Goal: Task Accomplishment & Management: Complete application form

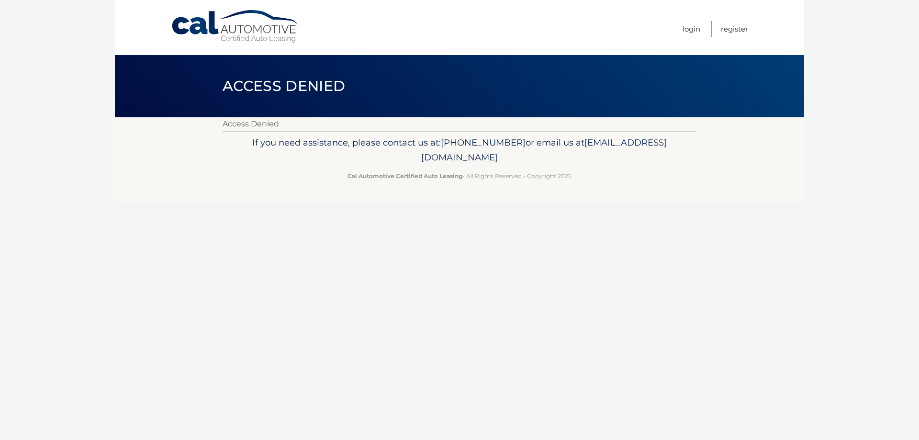
click at [198, 25] on link "Cal Automotive" at bounding box center [235, 27] width 129 height 34
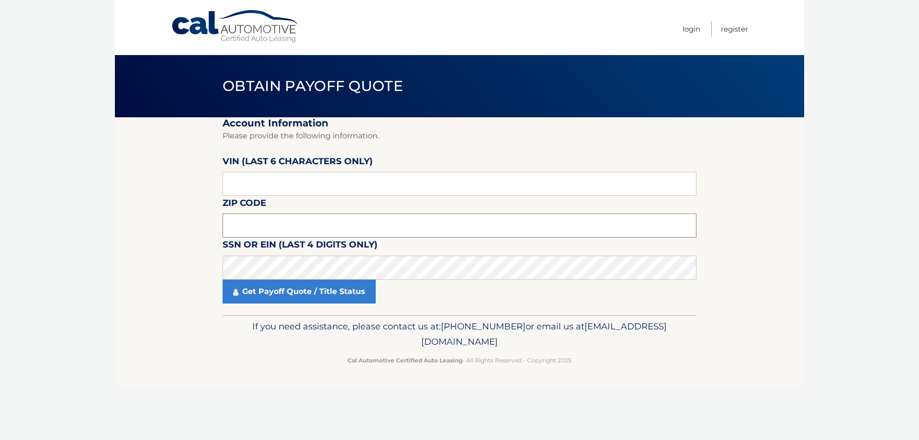
click at [253, 228] on input "text" at bounding box center [460, 225] width 474 height 24
type input "07503"
click at [319, 191] on input "text" at bounding box center [460, 184] width 474 height 24
type input "006114"
click at [308, 294] on link "Get Payoff Quote / Title Status" at bounding box center [299, 292] width 153 height 24
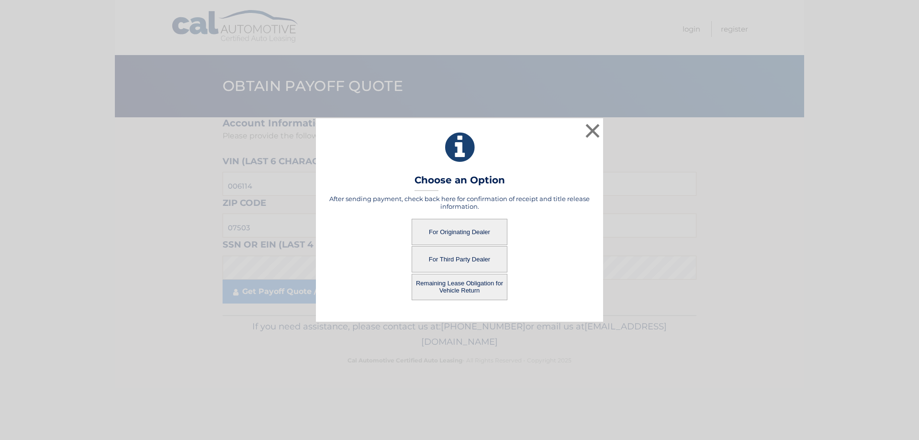
click at [457, 233] on button "For Originating Dealer" at bounding box center [460, 232] width 96 height 26
click at [458, 229] on button "For Originating Dealer" at bounding box center [460, 232] width 96 height 26
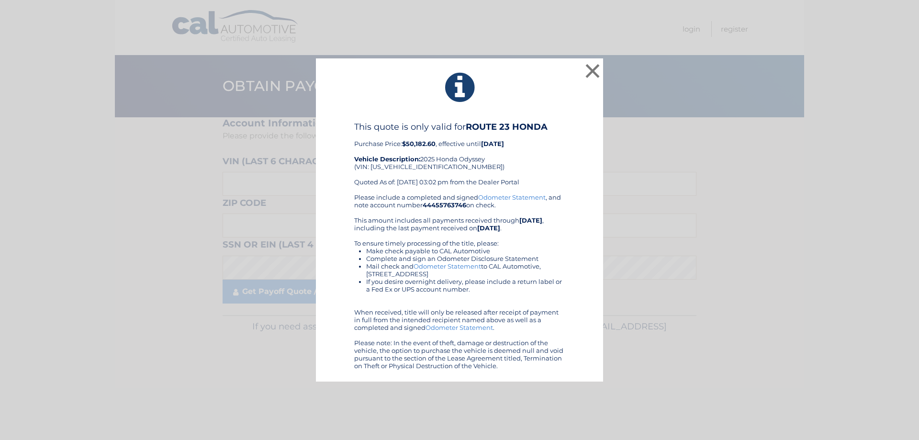
click at [399, 168] on div "This quote is only valid for ROUTE 23 HONDA Purchase Price: $50,182.60 , effect…" at bounding box center [459, 158] width 211 height 72
copy div "5FNRL6H8XSB006114"
click at [189, 289] on div "× This quote is only valid for ROUTE 23 HONDA Purchase Price: $50,182.60 , effe…" at bounding box center [459, 220] width 911 height 324
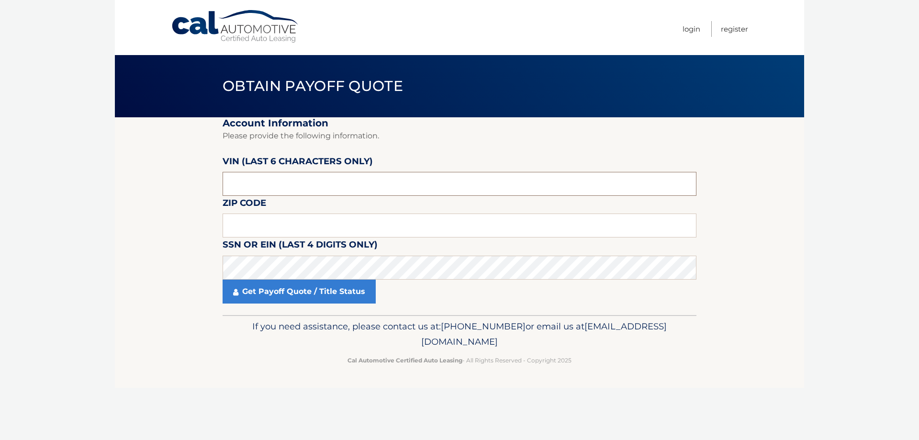
click at [280, 183] on input "text" at bounding box center [460, 184] width 474 height 24
type input "006114"
click at [447, 228] on input "text" at bounding box center [460, 225] width 474 height 24
type input "07503"
click at [307, 291] on link "Get Payoff Quote / Title Status" at bounding box center [299, 292] width 153 height 24
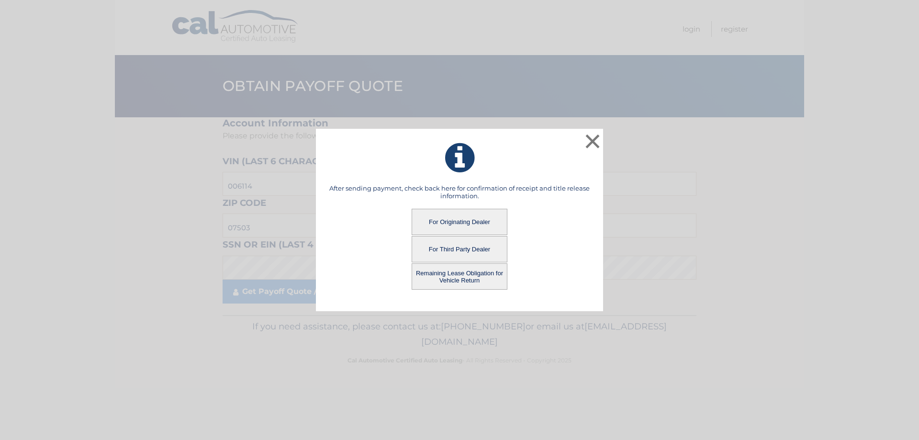
click at [458, 220] on button "For Originating Dealer" at bounding box center [460, 222] width 96 height 26
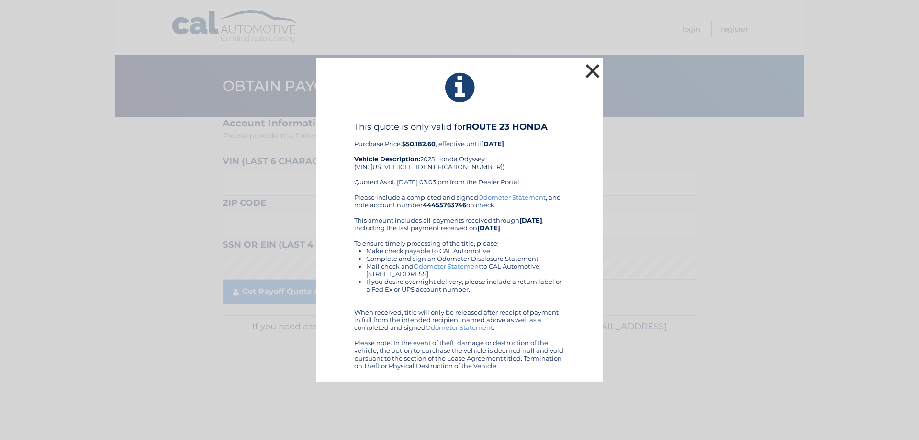
click at [595, 76] on button "×" at bounding box center [592, 70] width 19 height 19
